Goal: Task Accomplishment & Management: Manage account settings

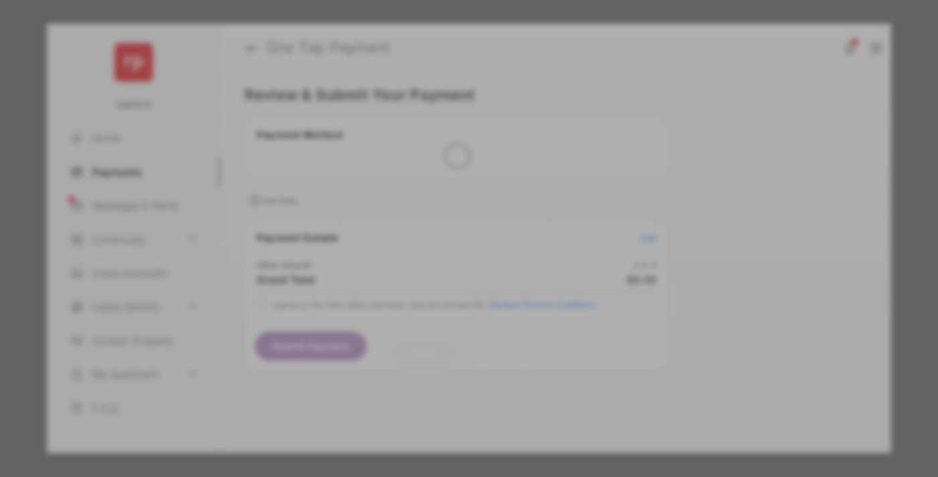
click at [444, 215] on div "Other Amount" at bounding box center [444, 226] width 217 height 23
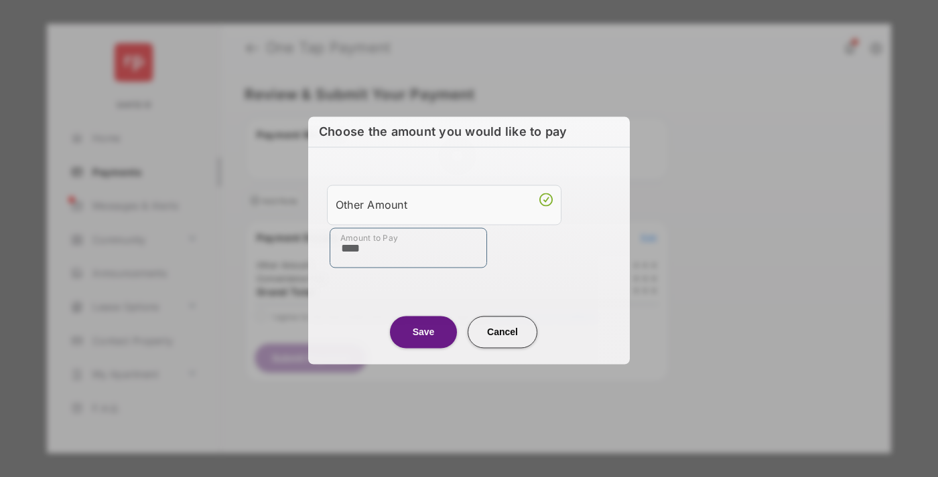
type input "****"
click at [423, 331] on button "Save" at bounding box center [423, 332] width 67 height 32
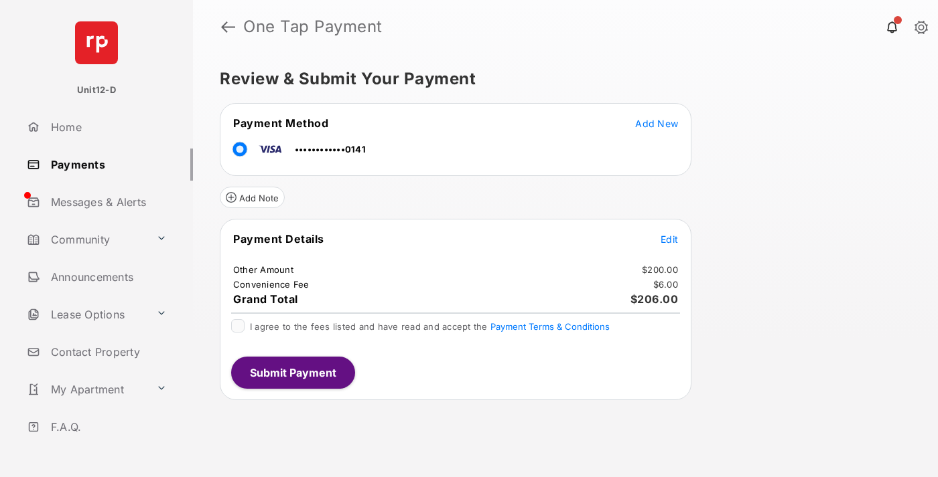
click at [669, 239] on span "Edit" at bounding box center [668, 239] width 17 height 11
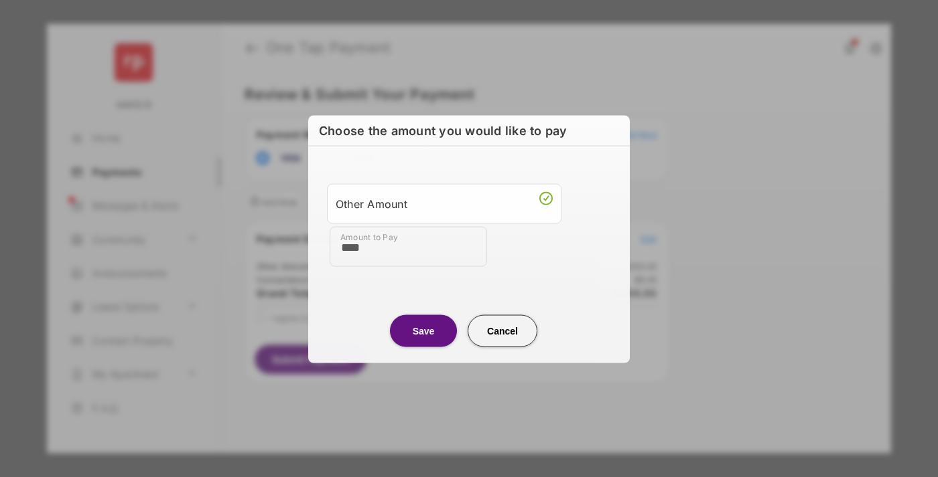
click at [423, 330] on button "Save" at bounding box center [423, 331] width 67 height 32
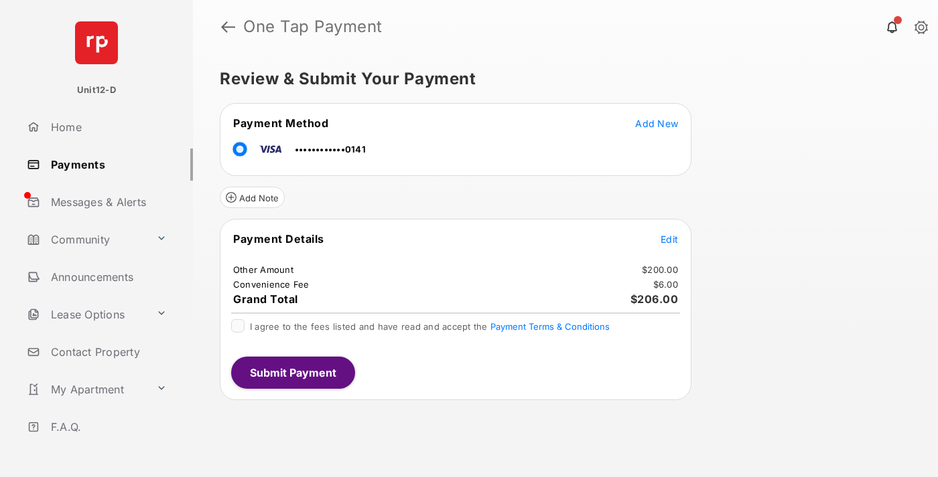
click at [292, 372] on button "Submit Payment" at bounding box center [293, 373] width 124 height 32
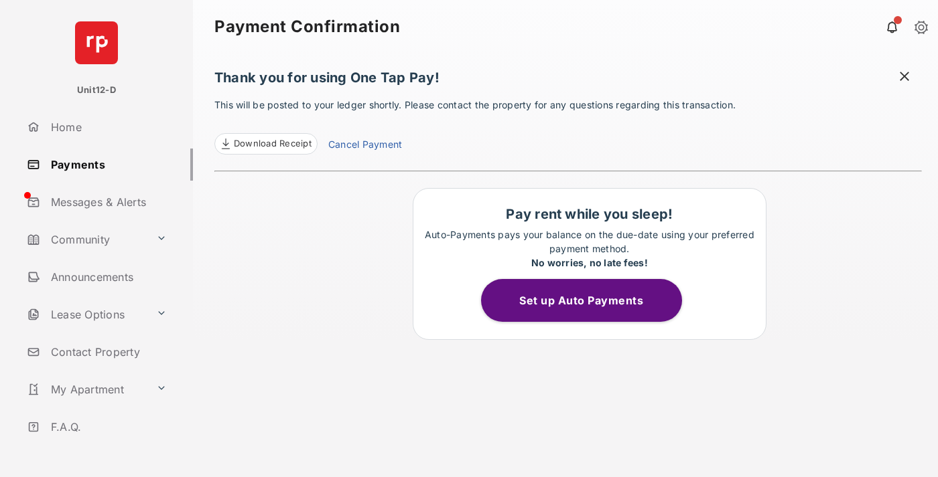
click at [589, 301] on button "Set up Auto Payments" at bounding box center [581, 300] width 201 height 43
